Goal: Task Accomplishment & Management: Manage account settings

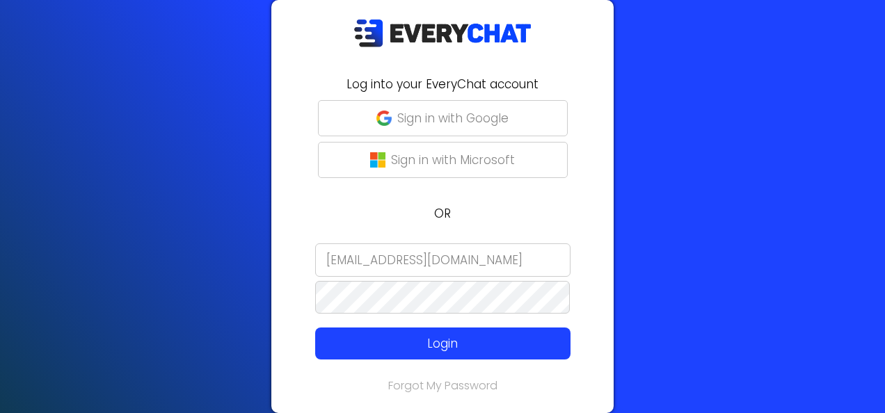
click at [295, 198] on div "Log into your EveryChat account Sign in with Google Sign in with Microsoft OR […" at bounding box center [442, 206] width 342 height 413
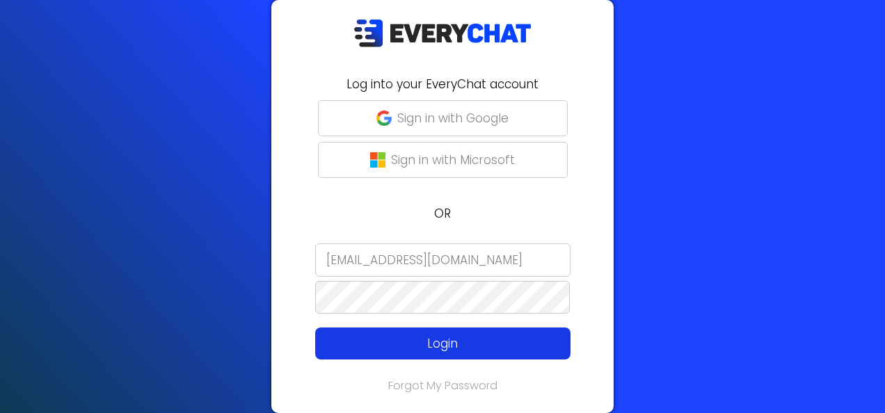
click at [403, 352] on p "Login" at bounding box center [443, 344] width 204 height 18
click at [466, 335] on p "Login" at bounding box center [443, 344] width 204 height 18
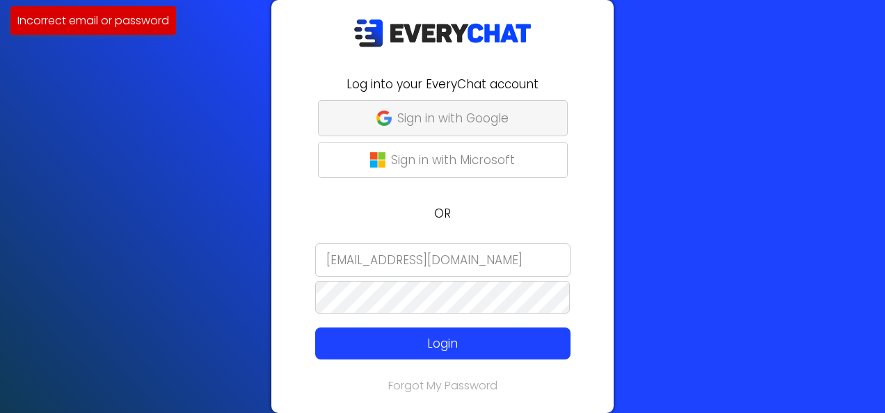
click at [345, 117] on button "Sign in with Google" at bounding box center [443, 118] width 250 height 36
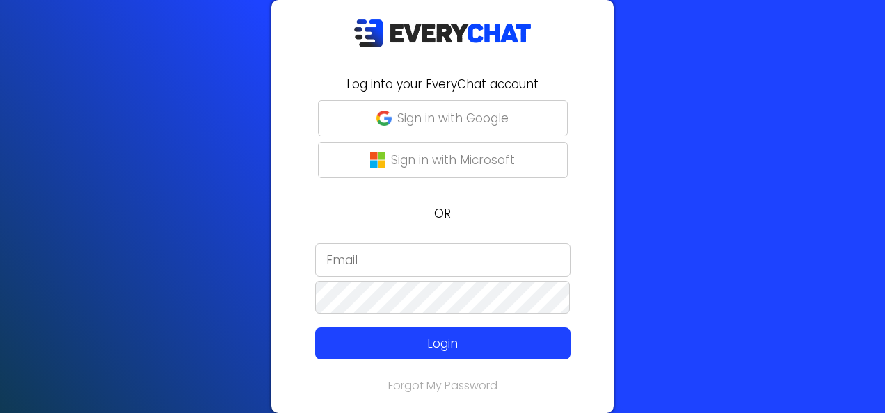
type input "Malissa"
click at [404, 384] on link "Forgot My Password" at bounding box center [442, 386] width 109 height 16
click at [405, 251] on input "[GEOGRAPHIC_DATA]" at bounding box center [442, 260] width 255 height 33
type input "[EMAIL_ADDRESS][DOMAIN_NAME]"
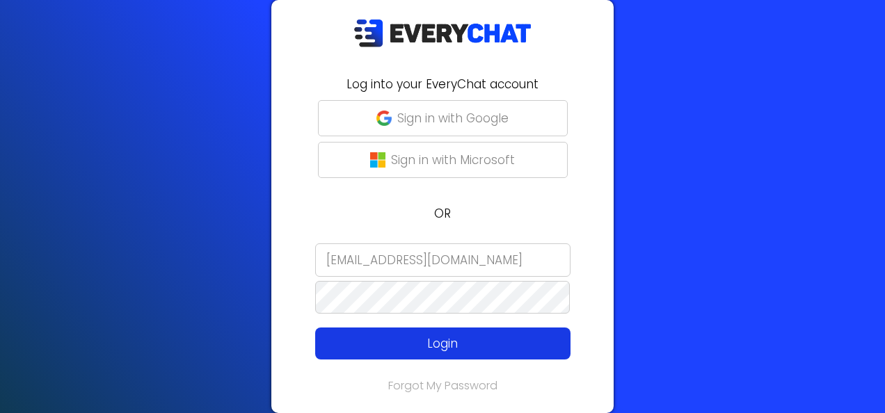
click at [405, 340] on p "Login" at bounding box center [443, 344] width 204 height 18
